Goal: Use online tool/utility: Utilize a website feature to perform a specific function

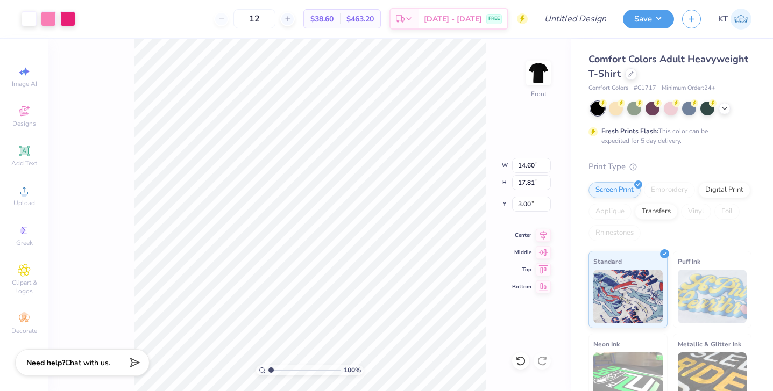
type input "14.13"
type input "17.24"
type input "3.57"
click at [539, 79] on img at bounding box center [538, 73] width 43 height 43
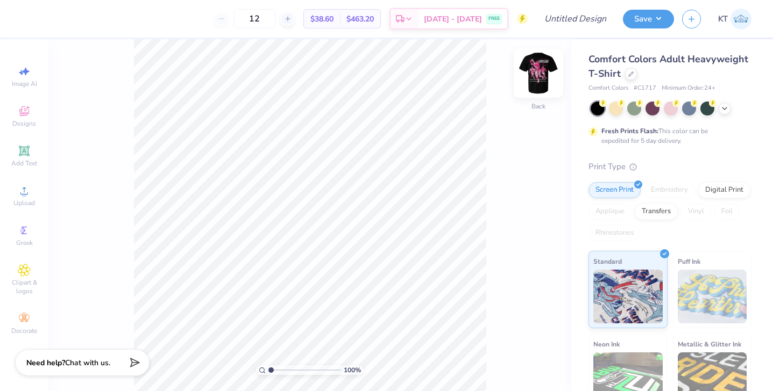
click at [542, 74] on img at bounding box center [538, 73] width 43 height 43
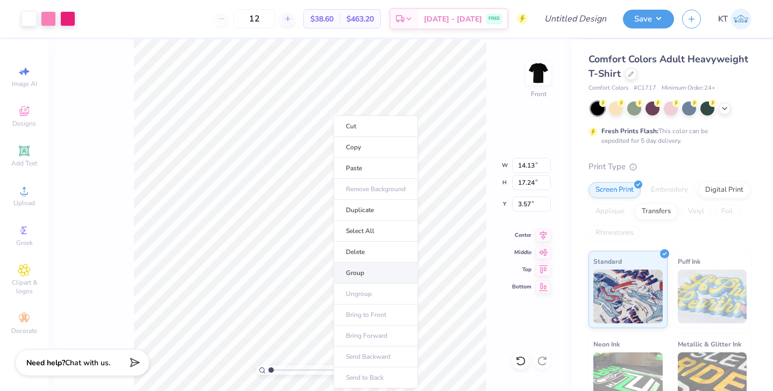
click at [362, 270] on li "Group" at bounding box center [375, 273] width 84 height 21
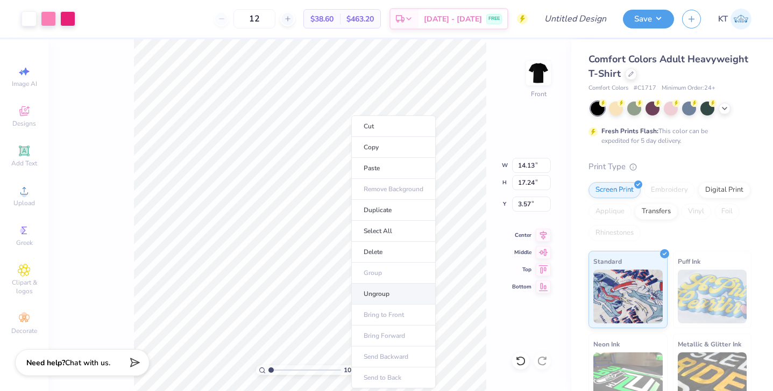
click at [380, 290] on li "Ungroup" at bounding box center [393, 294] width 84 height 21
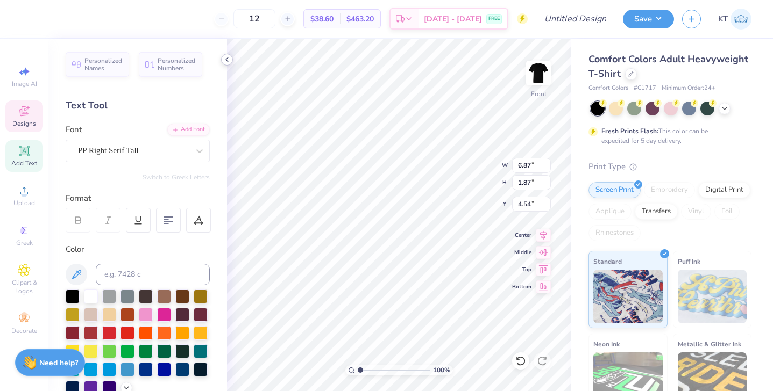
click at [535, 75] on img at bounding box center [539, 73] width 22 height 22
click at [227, 59] on polyline at bounding box center [227, 60] width 2 height 4
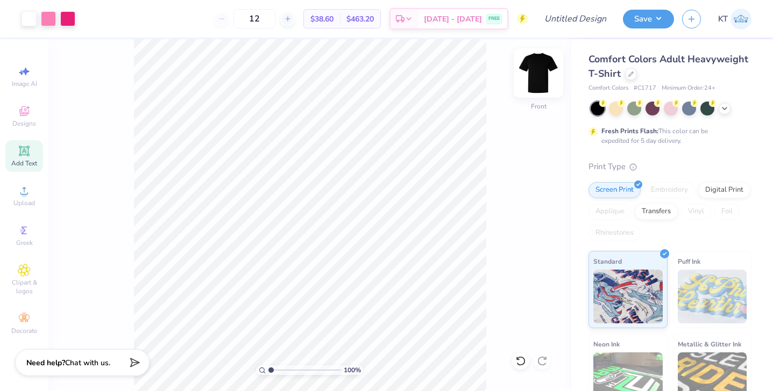
click at [540, 70] on img at bounding box center [538, 73] width 43 height 43
click at [541, 70] on img at bounding box center [539, 73] width 22 height 22
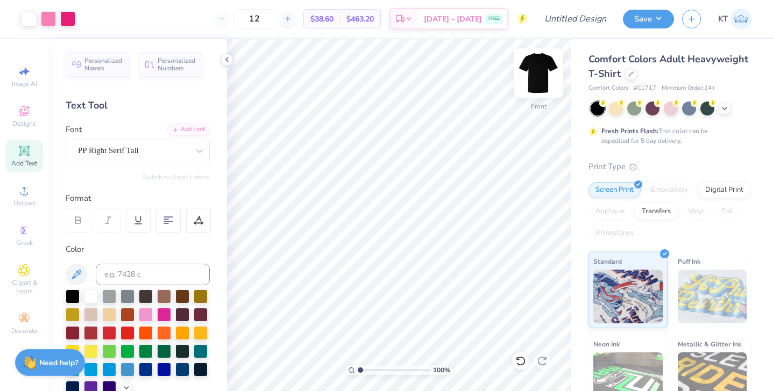
click at [542, 80] on img at bounding box center [538, 73] width 43 height 43
click at [229, 58] on icon at bounding box center [227, 59] width 9 height 9
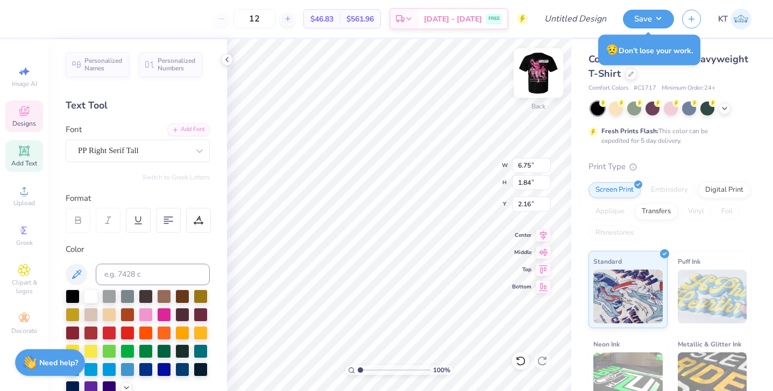
click at [537, 83] on img at bounding box center [538, 73] width 43 height 43
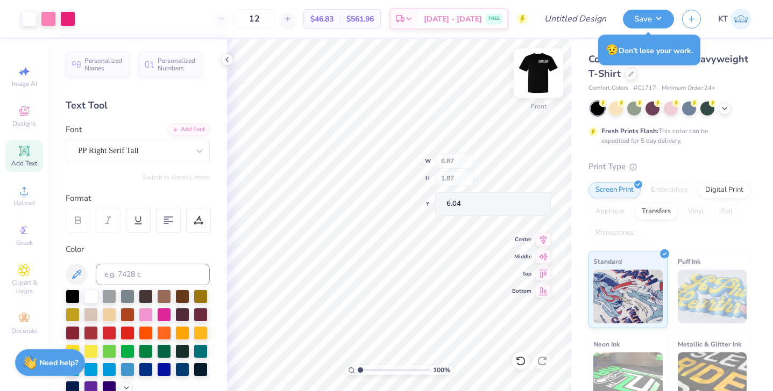
type input "6.04"
type input "5.73"
type input "4.98"
type input "0.38"
type input "3.87"
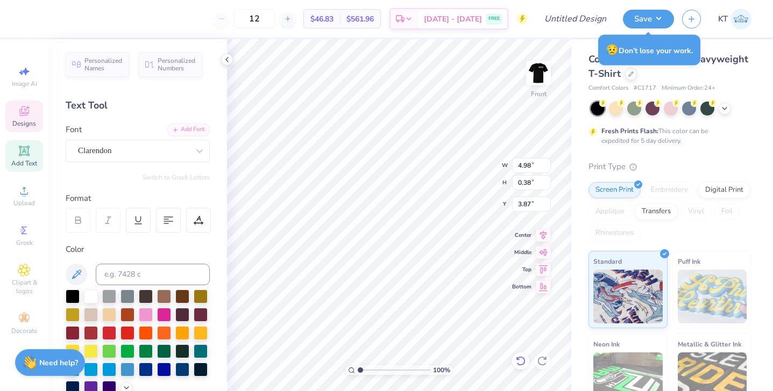
click at [522, 361] on icon at bounding box center [520, 361] width 11 height 11
click at [535, 72] on img at bounding box center [538, 73] width 43 height 43
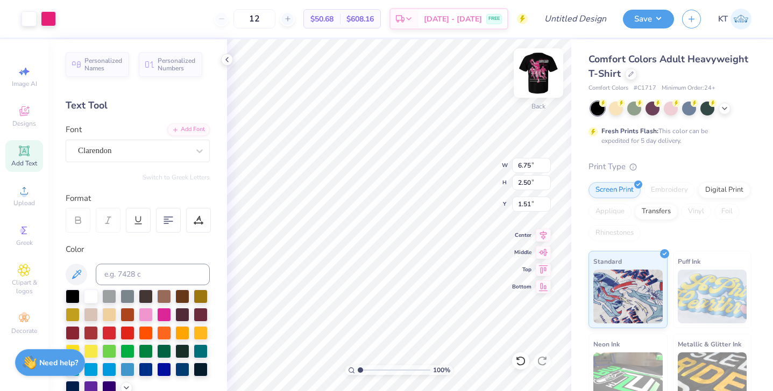
type input "5.99"
type input "2.22"
type input "3.25"
type input "5.42"
type input "2.01"
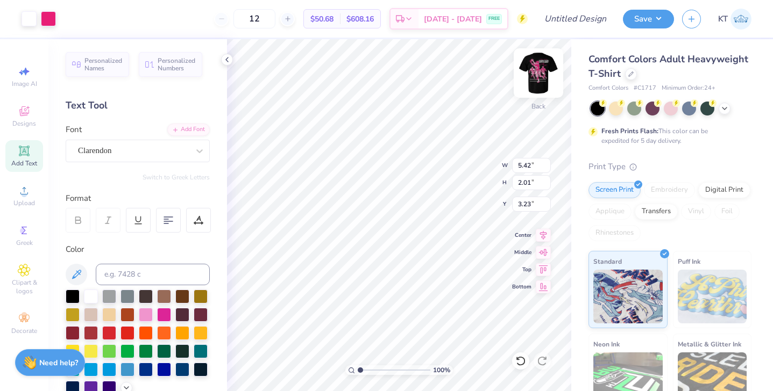
type input "3.24"
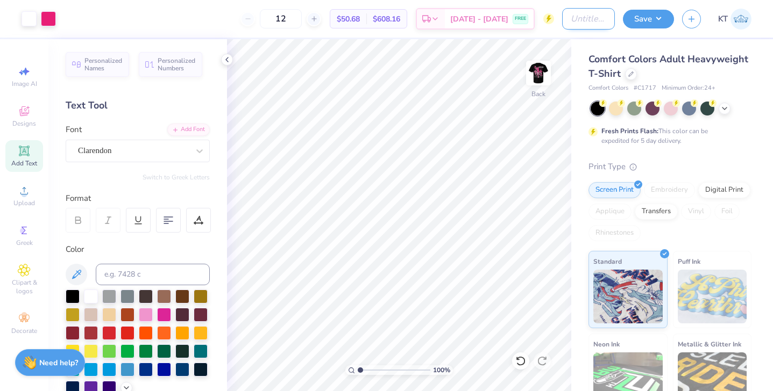
click at [563, 13] on input "Design Title" at bounding box center [588, 19] width 53 height 22
type input "zta cuf philo fundraiser graphic tee"
click at [644, 18] on button "Save" at bounding box center [648, 17] width 51 height 19
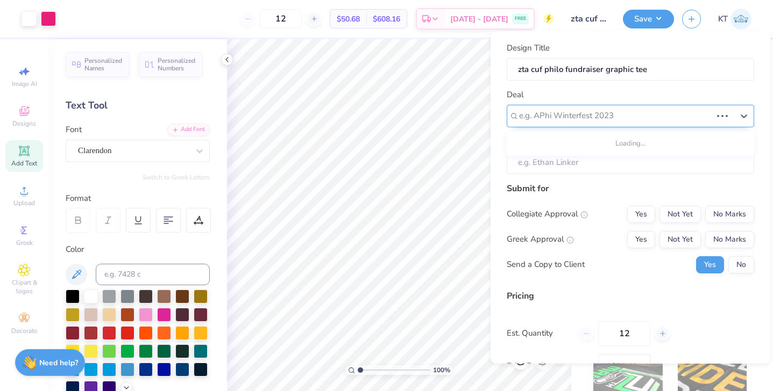
click at [617, 116] on div at bounding box center [615, 116] width 193 height 15
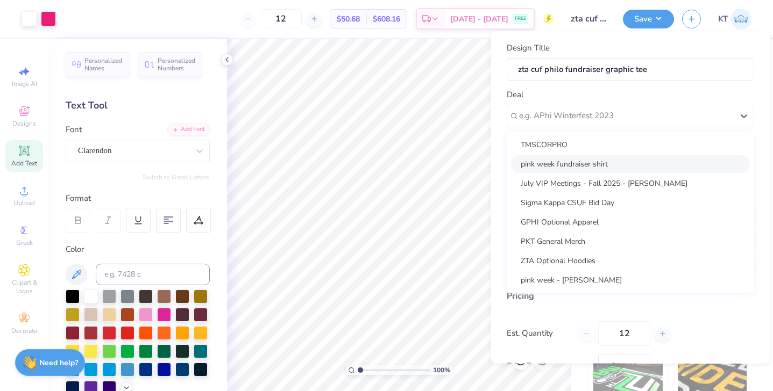
click at [582, 162] on div "pink week fundraiser shirt" at bounding box center [630, 164] width 239 height 18
type input "[PERSON_NAME]"
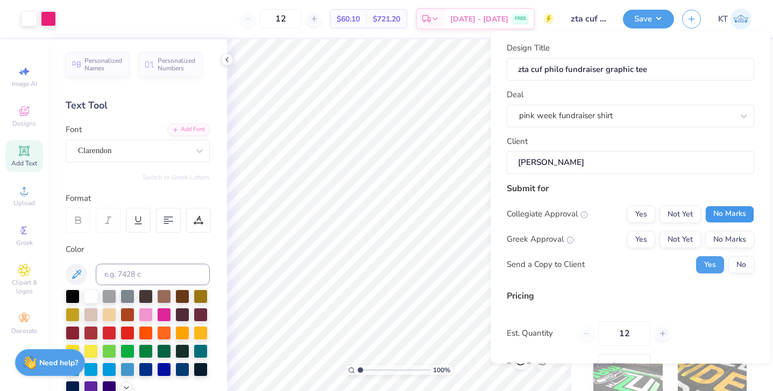
click at [727, 212] on button "No Marks" at bounding box center [729, 213] width 49 height 17
click at [682, 241] on button "Not Yet" at bounding box center [679, 239] width 41 height 17
click at [733, 266] on button "No" at bounding box center [741, 264] width 26 height 17
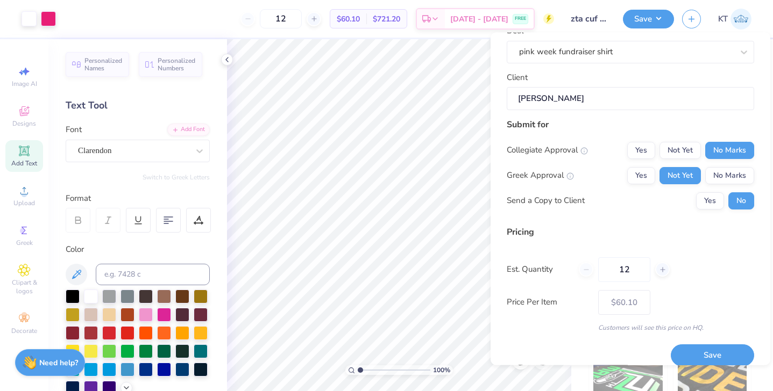
scroll to position [77, 0]
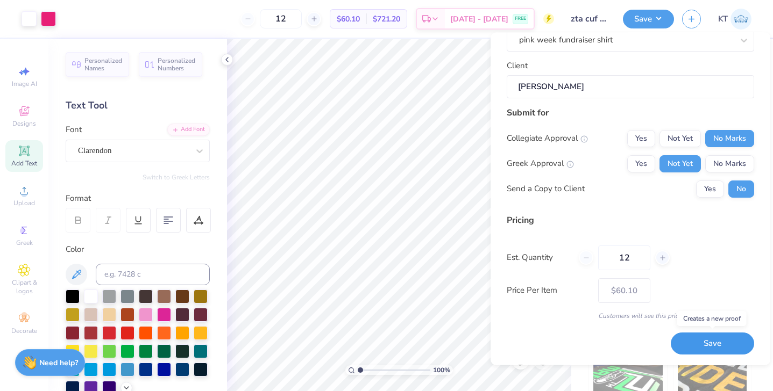
click at [697, 344] on button "Save" at bounding box center [712, 344] width 83 height 22
type input "$60.10"
click at [302, 22] on input "12" at bounding box center [281, 18] width 42 height 19
click at [299, 13] on input "12" at bounding box center [281, 18] width 42 height 19
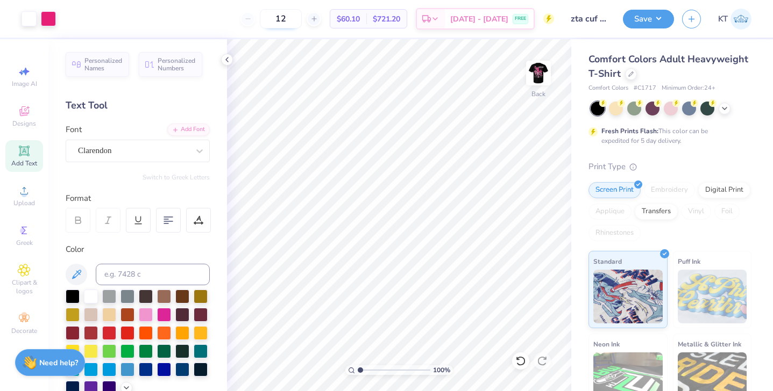
click at [302, 22] on input "12" at bounding box center [281, 18] width 42 height 19
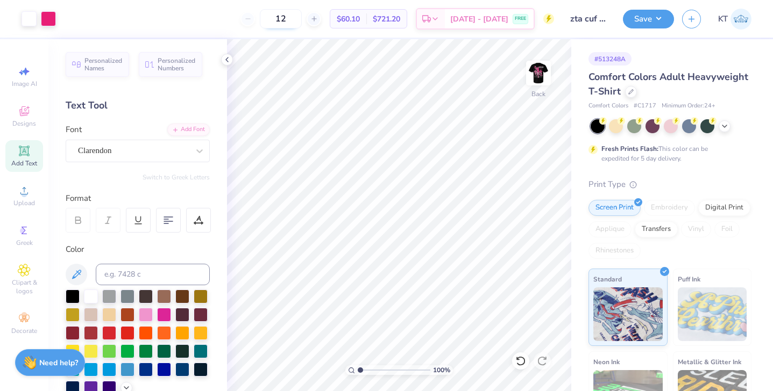
type input "1"
type input "5"
type input "2"
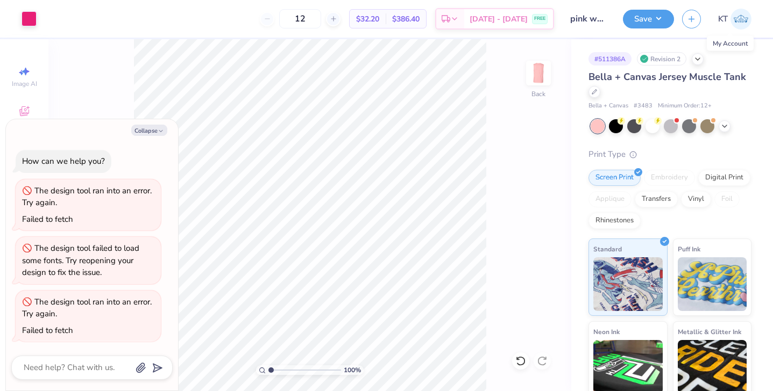
click at [737, 25] on img at bounding box center [740, 19] width 21 height 21
click at [735, 15] on img at bounding box center [740, 19] width 21 height 21
type textarea "x"
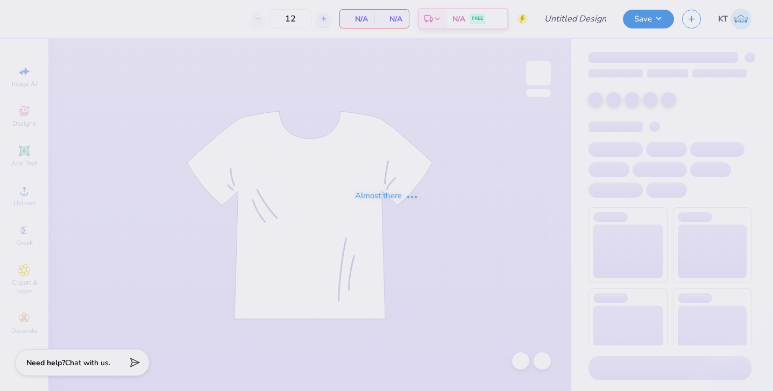
type input "zta cuf philo fundraiser graphic tee"
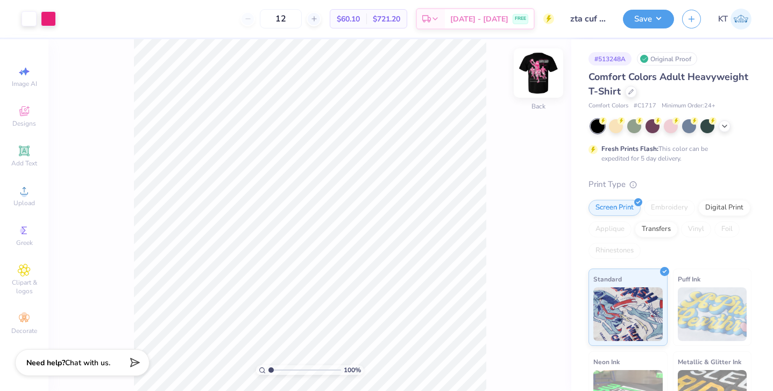
click at [543, 73] on img at bounding box center [538, 73] width 43 height 43
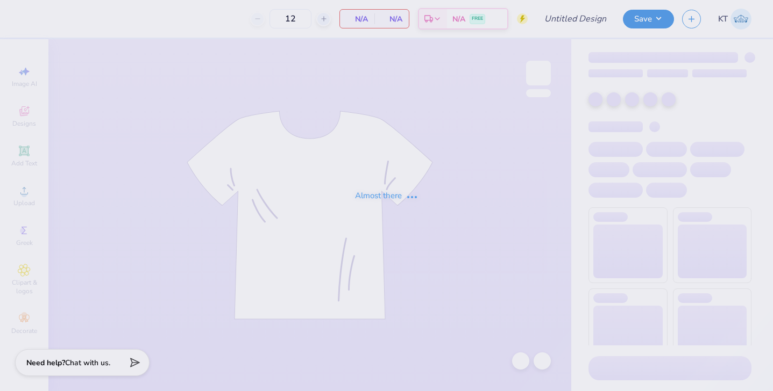
type input "zta cuf philo fundraiser graphic tee"
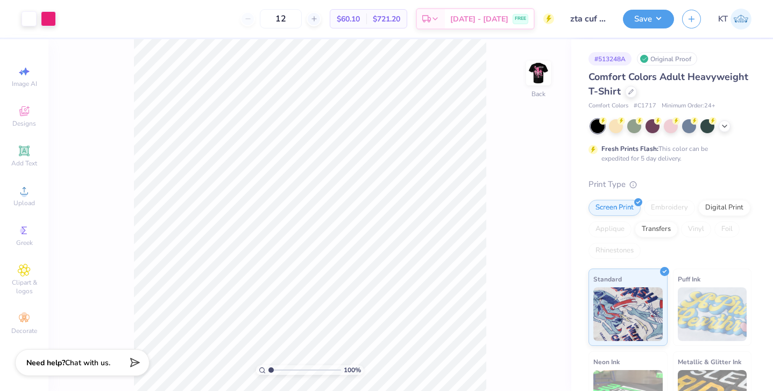
click at [537, 69] on img at bounding box center [539, 73] width 22 height 22
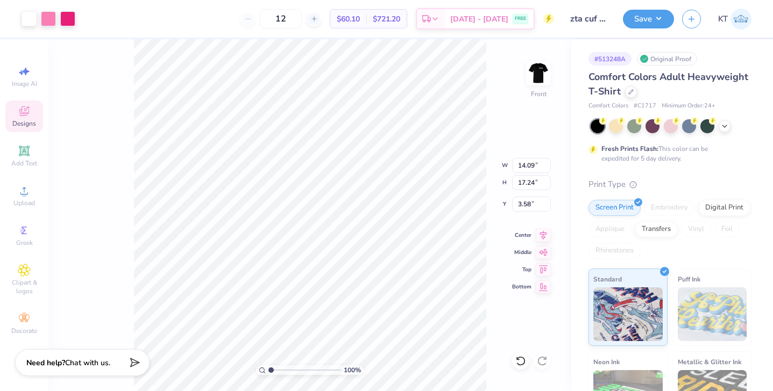
type input "3.56"
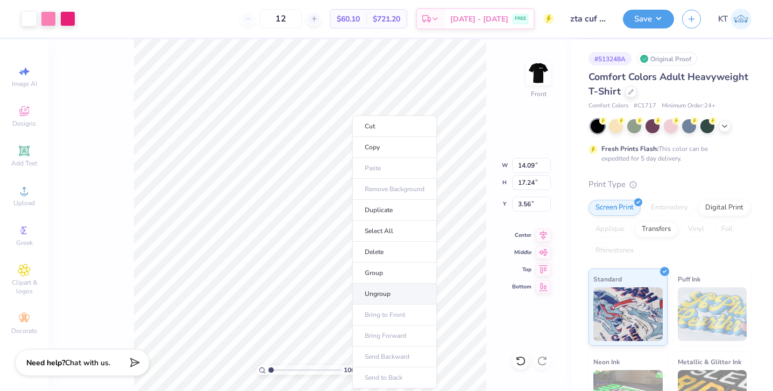
click at [383, 295] on li "Ungroup" at bounding box center [394, 294] width 84 height 21
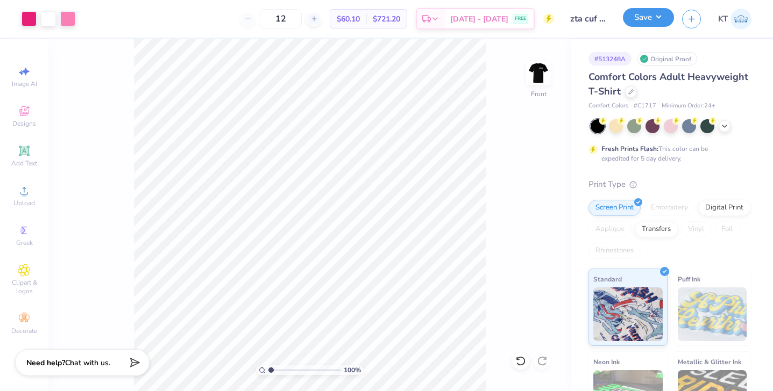
click at [646, 17] on button "Save" at bounding box center [648, 17] width 51 height 19
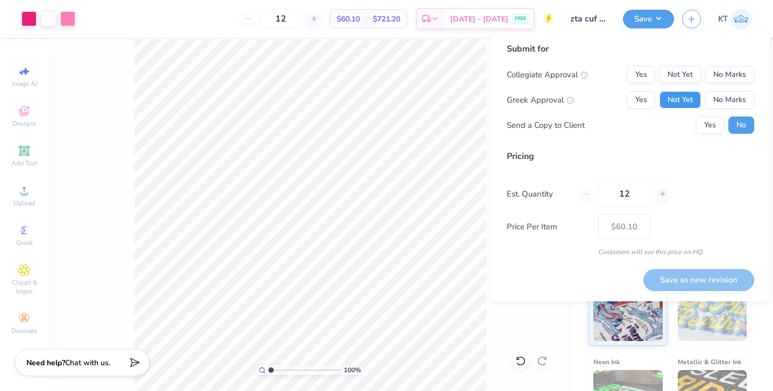
click at [678, 103] on button "Not Yet" at bounding box center [679, 99] width 41 height 17
click at [730, 75] on button "No Marks" at bounding box center [729, 74] width 49 height 17
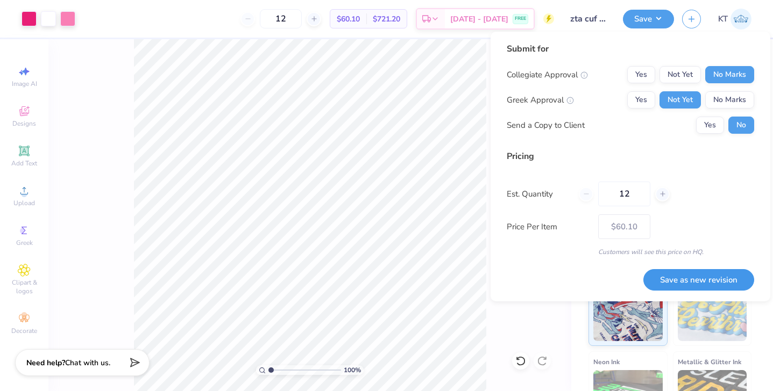
click at [675, 285] on button "Save as new revision" at bounding box center [698, 280] width 111 height 22
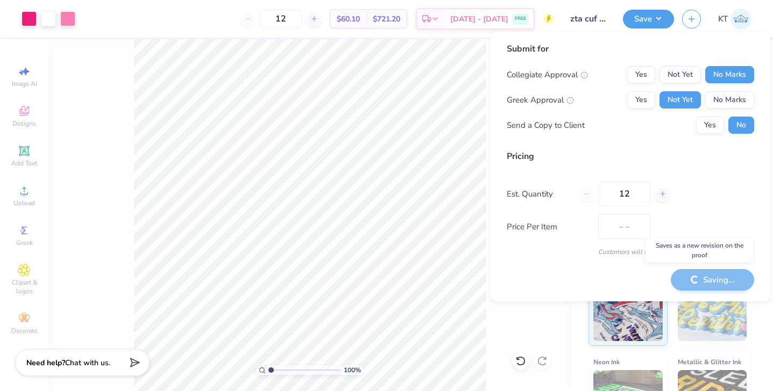
type input "$60.10"
